Goal: Task Accomplishment & Management: Manage account settings

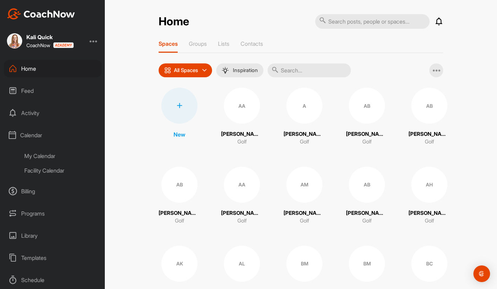
click at [38, 154] on div "My Calendar" at bounding box center [60, 156] width 82 height 15
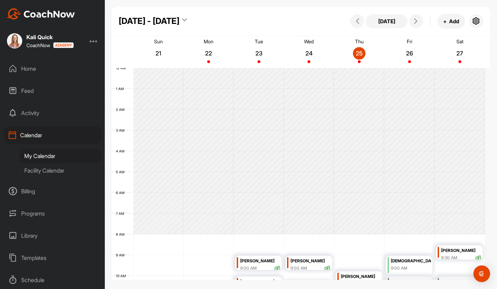
scroll to position [120, 0]
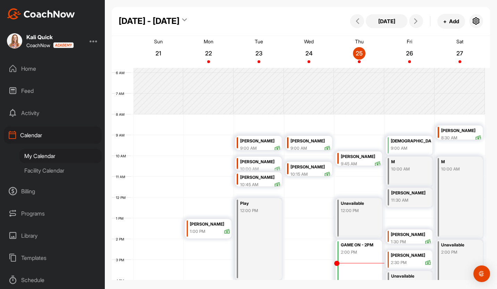
click at [348, 240] on div "GAME ON - 2PM 2:00 PM" at bounding box center [358, 275] width 46 height 71
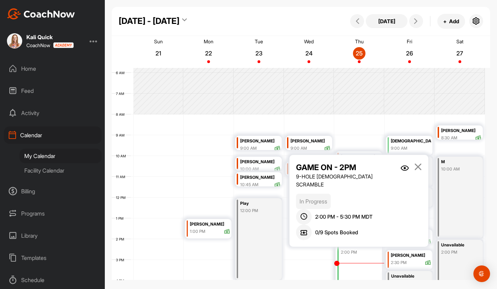
click at [351, 247] on div "GAME ON - 2PM" at bounding box center [361, 245] width 40 height 8
click at [45, 212] on div "Programs" at bounding box center [53, 213] width 98 height 17
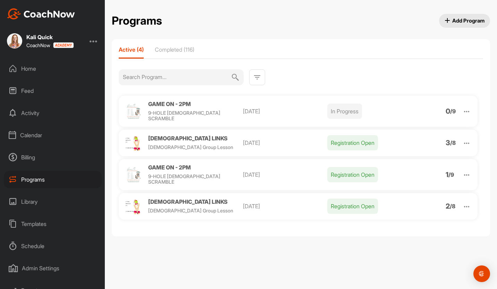
click at [466, 113] on img at bounding box center [466, 112] width 8 height 8
click at [412, 181] on span "Delete" at bounding box center [406, 184] width 16 height 6
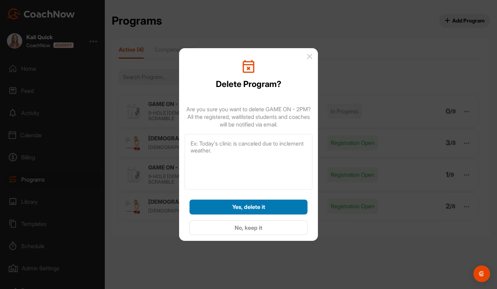
click at [243, 212] on button "Yes, delete it" at bounding box center [248, 207] width 118 height 15
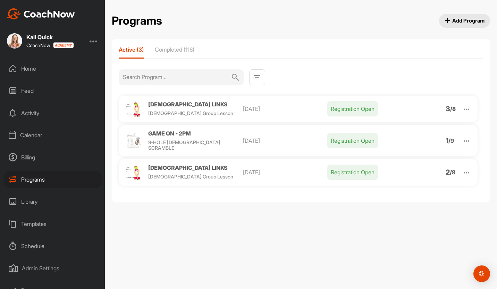
click at [37, 69] on div "Home" at bounding box center [53, 68] width 98 height 17
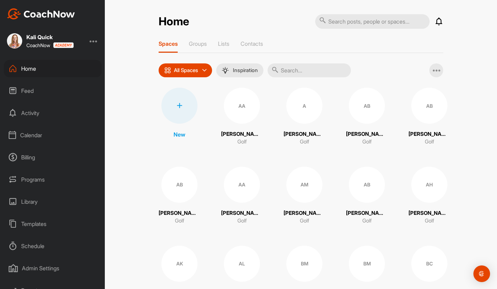
click at [41, 134] on div "Calendar" at bounding box center [53, 135] width 98 height 17
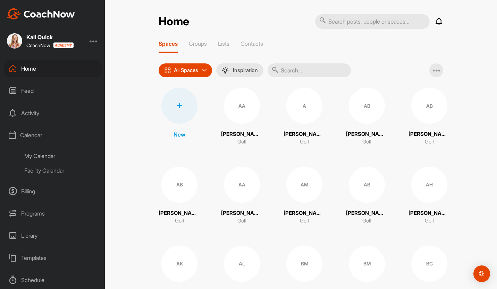
click at [49, 155] on div "My Calendar" at bounding box center [60, 156] width 82 height 15
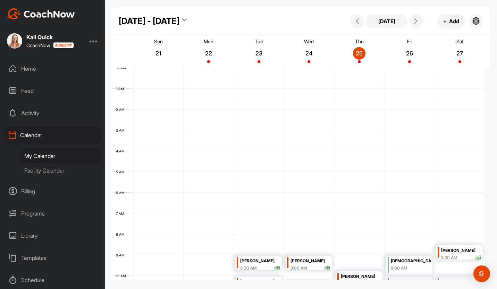
scroll to position [120, 0]
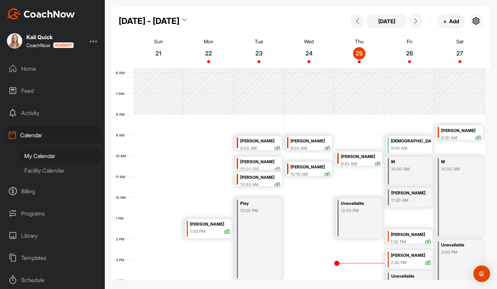
click at [401, 150] on div "9:00 AM" at bounding box center [411, 148] width 40 height 6
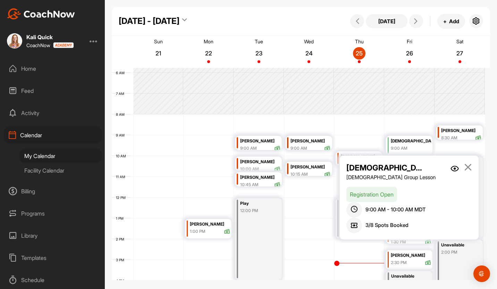
click at [456, 170] on img at bounding box center [454, 169] width 8 height 6
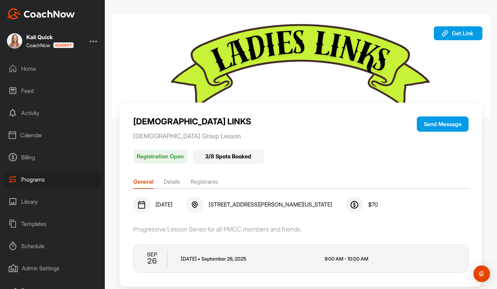
click at [222, 183] on ul "General Details Registrants" at bounding box center [300, 184] width 335 height 12
click at [216, 183] on li "Registrants" at bounding box center [203, 183] width 27 height 11
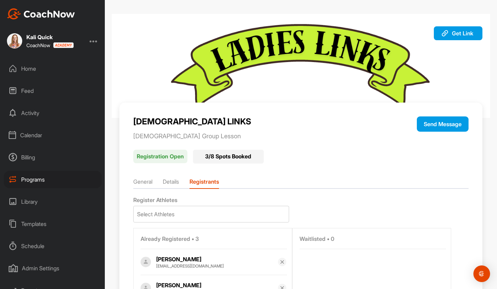
click at [34, 67] on div "Home" at bounding box center [53, 68] width 98 height 17
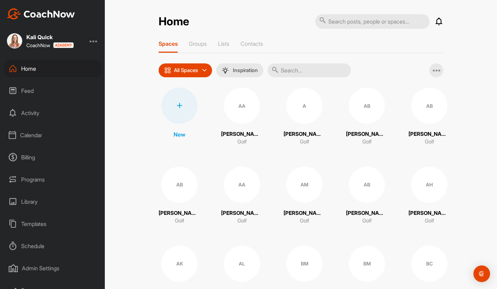
click at [65, 134] on div "Calendar" at bounding box center [53, 135] width 98 height 17
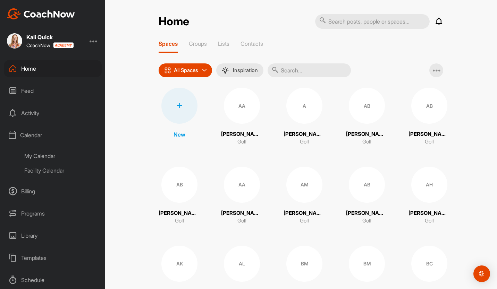
click at [47, 157] on div "My Calendar" at bounding box center [60, 156] width 82 height 15
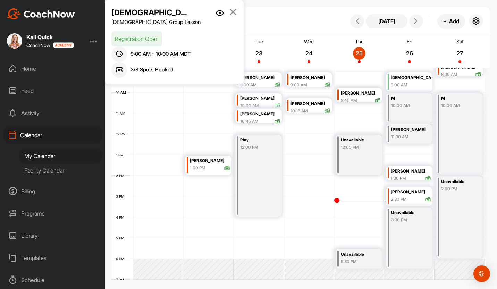
scroll to position [189, 0]
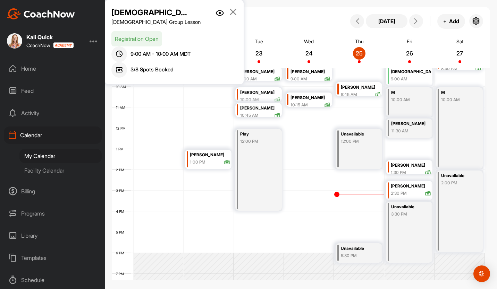
click at [361, 143] on div "12:00 PM" at bounding box center [358, 141] width 35 height 6
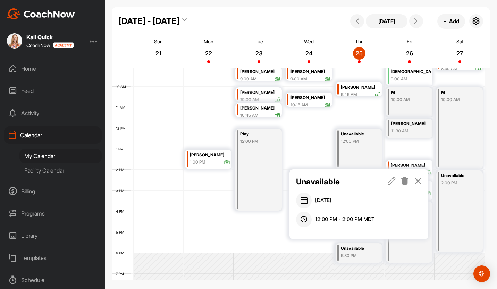
click at [406, 183] on icon at bounding box center [405, 181] width 8 height 8
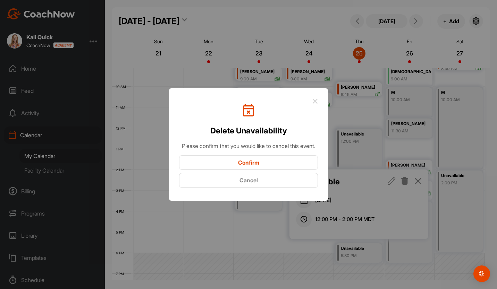
click at [296, 170] on button "Confirm" at bounding box center [248, 162] width 139 height 15
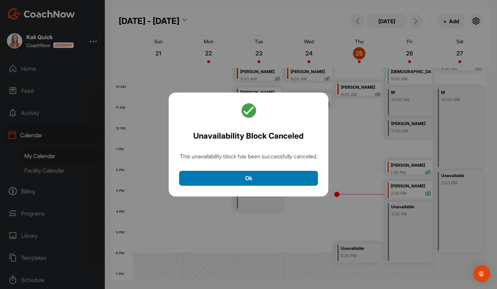
click at [301, 186] on button "Ok" at bounding box center [248, 178] width 139 height 15
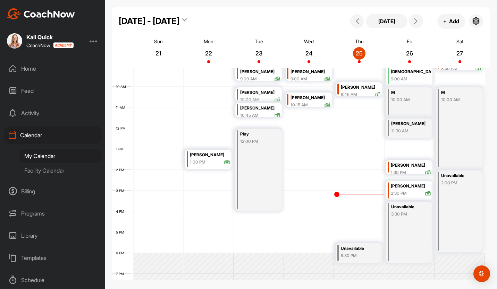
click at [264, 187] on div "Play 12:00 PM" at bounding box center [258, 170] width 46 height 82
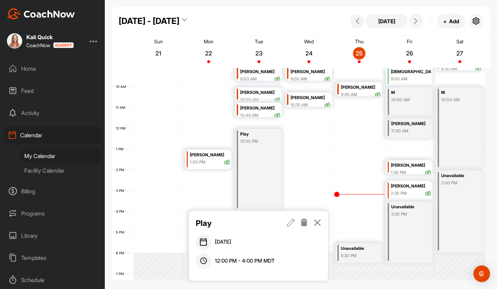
click at [305, 227] on link at bounding box center [304, 223] width 8 height 12
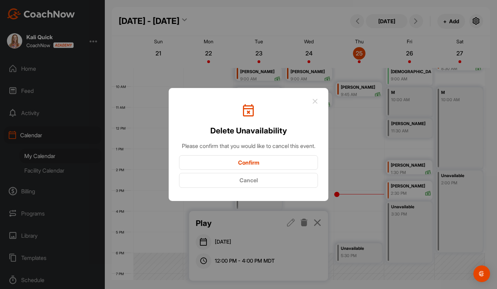
click at [289, 165] on button "Confirm" at bounding box center [248, 162] width 139 height 15
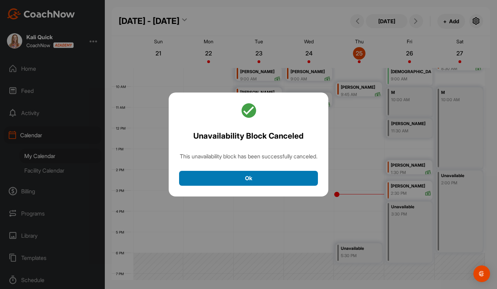
click at [277, 180] on button "Ok" at bounding box center [248, 178] width 139 height 15
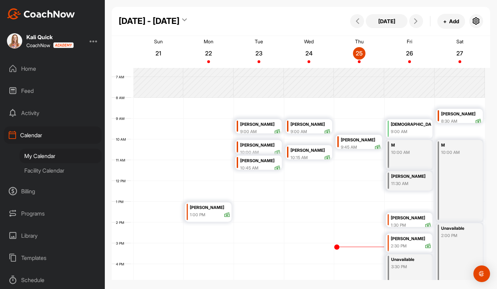
scroll to position [120, 0]
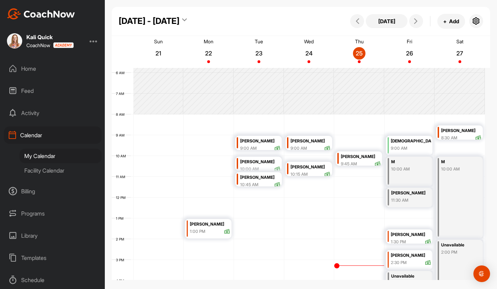
click at [397, 224] on div "12 AM 1 AM 2 AM 3 AM 4 AM 5 AM 6 AM 7 AM 8 AM 9 AM 10 AM 11 AM 12 PM 1 PM 2 PM …" at bounding box center [298, 198] width 373 height 500
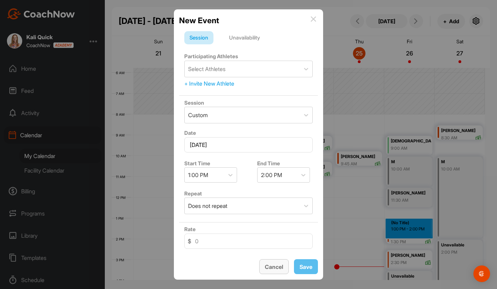
click at [284, 268] on button "Cancel" at bounding box center [273, 266] width 29 height 15
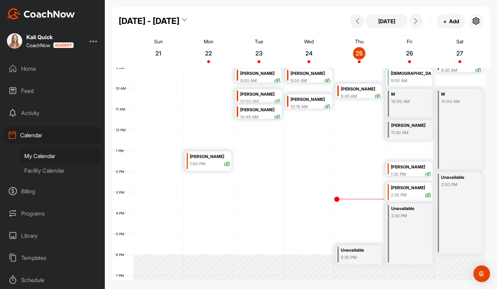
scroll to position [189, 0]
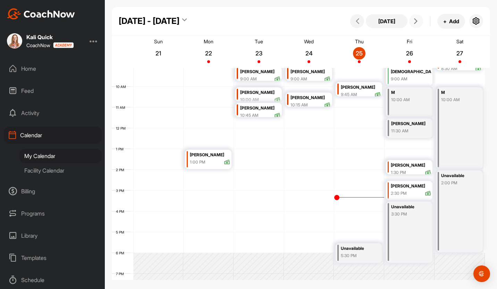
click at [419, 24] on span at bounding box center [416, 21] width 8 height 6
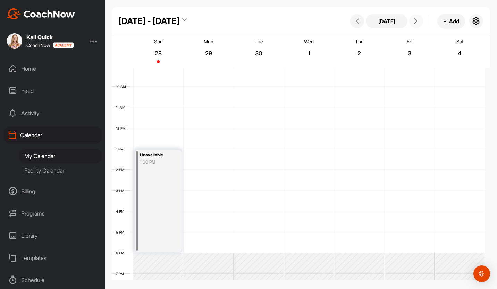
scroll to position [120, 0]
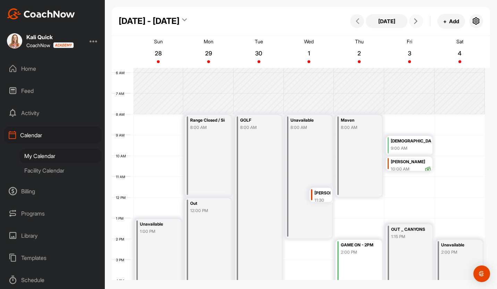
click at [310, 212] on div "Unavailable 8:00 AM" at bounding box center [308, 176] width 46 height 123
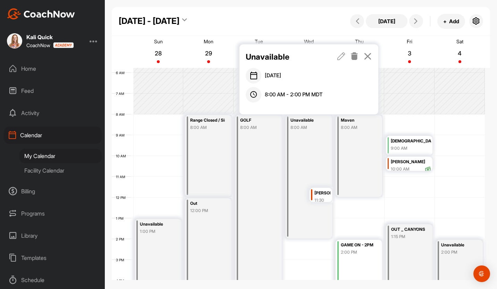
click at [339, 54] on icon at bounding box center [341, 56] width 8 height 8
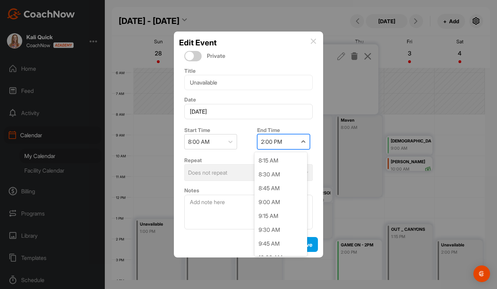
click at [264, 145] on div "2:00 PM" at bounding box center [271, 142] width 21 height 8
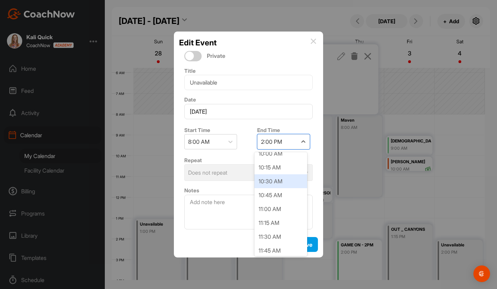
click at [279, 185] on div "10:30 AM" at bounding box center [280, 181] width 53 height 14
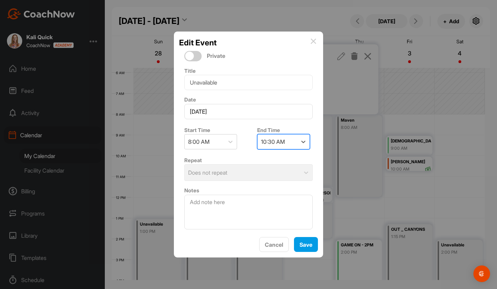
click at [286, 147] on div "10:30 AM" at bounding box center [277, 142] width 40 height 15
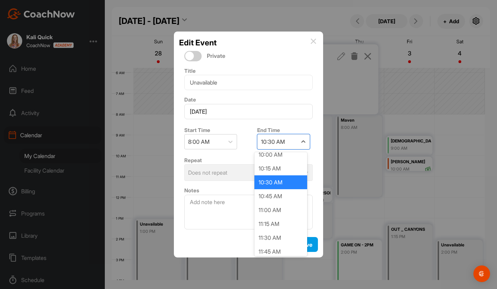
scroll to position [110, 0]
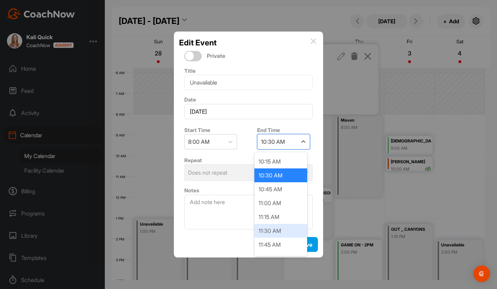
click at [277, 231] on div "11:30 AM" at bounding box center [280, 231] width 53 height 14
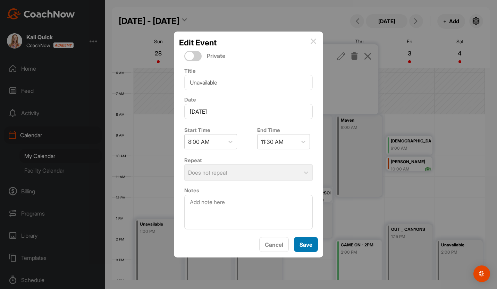
click at [302, 242] on span "Save" at bounding box center [305, 244] width 13 height 7
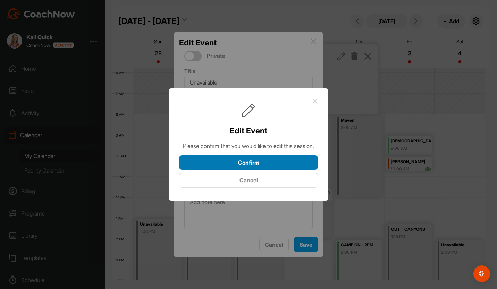
click at [296, 170] on button "Confirm" at bounding box center [248, 162] width 139 height 15
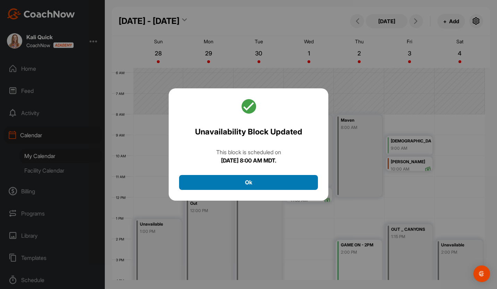
click at [298, 181] on button "Ok" at bounding box center [248, 182] width 139 height 15
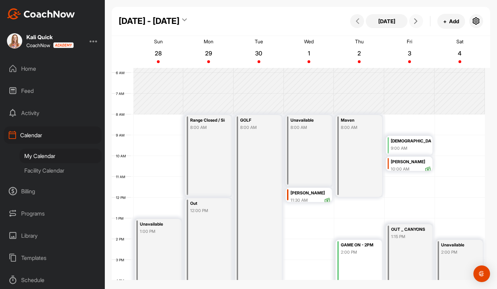
click at [413, 20] on icon at bounding box center [416, 21] width 6 height 6
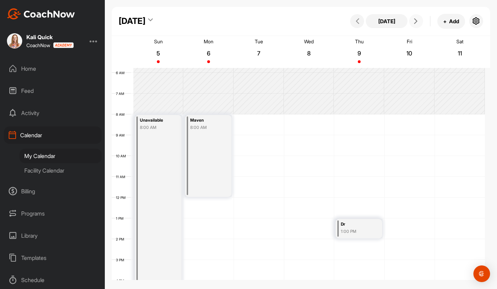
click at [417, 22] on icon at bounding box center [416, 21] width 6 height 6
click at [358, 26] on button at bounding box center [357, 21] width 14 height 14
click at [420, 20] on button at bounding box center [416, 21] width 14 height 14
click at [360, 20] on icon at bounding box center [358, 21] width 6 height 6
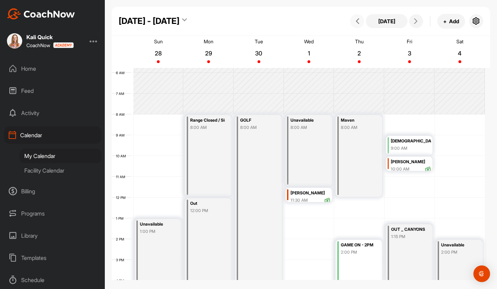
click at [354, 20] on span at bounding box center [357, 21] width 8 height 6
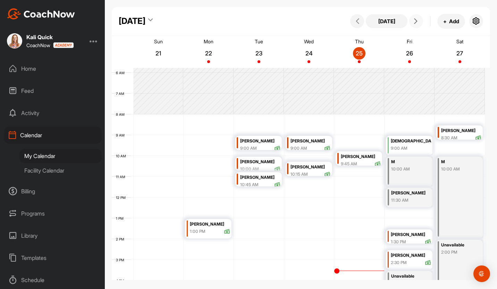
click at [411, 21] on button at bounding box center [416, 21] width 14 height 14
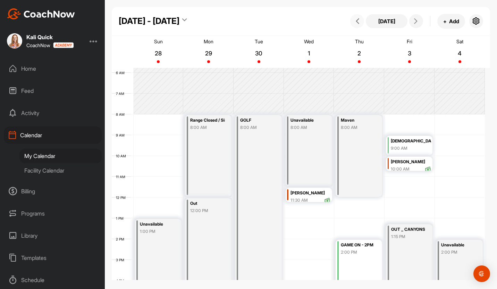
click at [362, 24] on button at bounding box center [357, 21] width 14 height 14
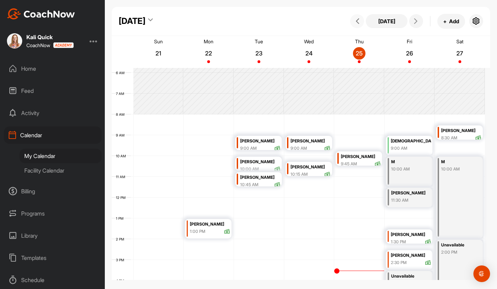
click at [362, 24] on button at bounding box center [357, 21] width 14 height 14
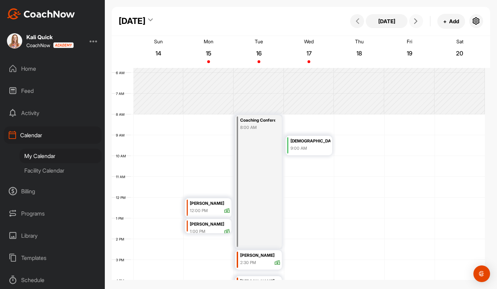
click at [417, 24] on icon at bounding box center [416, 21] width 6 height 6
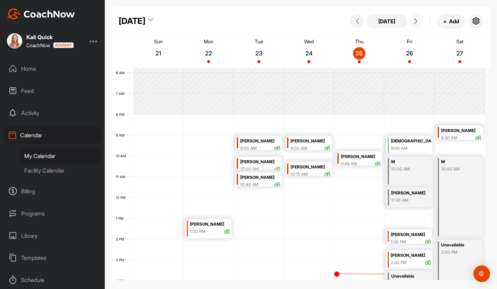
click at [417, 24] on icon at bounding box center [416, 21] width 6 height 6
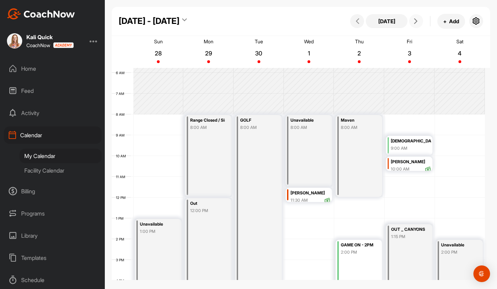
click at [417, 24] on icon at bounding box center [416, 21] width 6 height 6
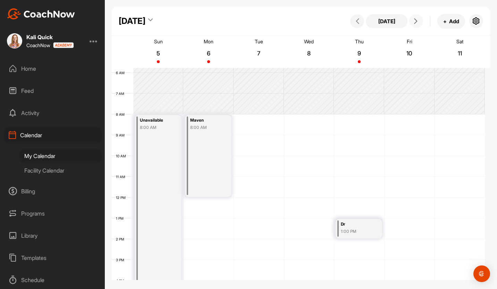
click at [258, 125] on div "12 AM 1 AM 2 AM 3 AM 4 AM 5 AM 6 AM 7 AM 8 AM 9 AM 10 AM 11 AM 12 PM 1 PM 2 PM …" at bounding box center [298, 198] width 373 height 500
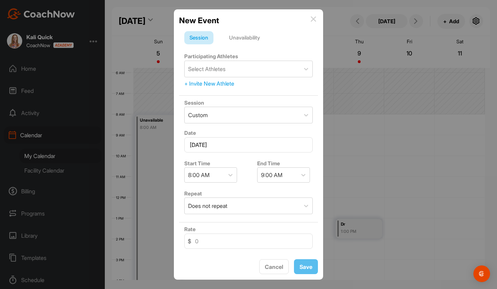
click at [253, 42] on div "Unavailability" at bounding box center [244, 37] width 41 height 13
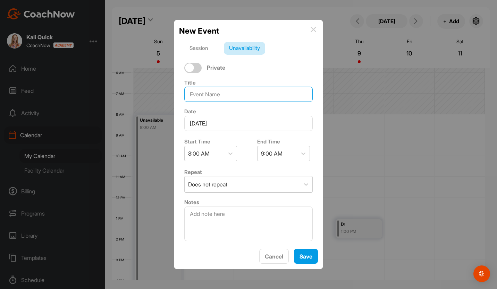
click at [239, 97] on input at bounding box center [248, 94] width 128 height 15
click at [199, 67] on div at bounding box center [192, 68] width 17 height 10
type input "M"
checkbox input "true"
click at [231, 154] on icon at bounding box center [230, 153] width 7 height 7
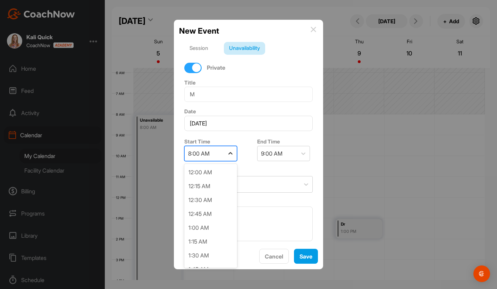
scroll to position [360, 0]
click at [231, 154] on icon at bounding box center [230, 153] width 7 height 7
click at [282, 155] on div "9:00 AM" at bounding box center [277, 153] width 40 height 15
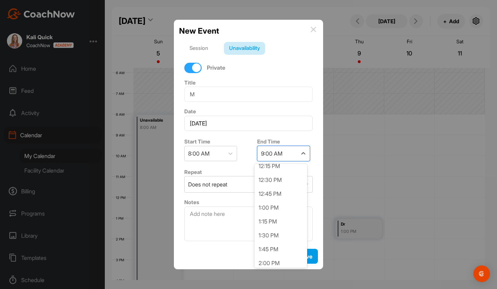
scroll to position [243, 0]
click at [281, 183] on div "12:45 PM" at bounding box center [280, 179] width 53 height 14
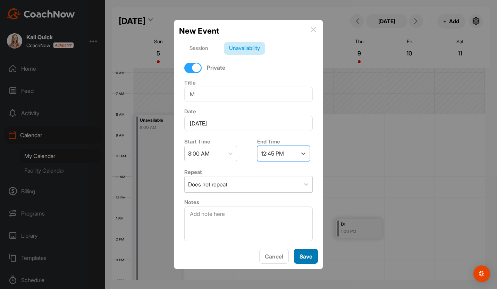
click at [303, 255] on span "Save" at bounding box center [305, 256] width 13 height 7
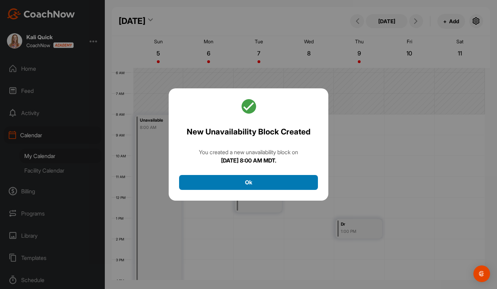
click at [257, 180] on button "Ok" at bounding box center [248, 182] width 139 height 15
